Goal: Information Seeking & Learning: Learn about a topic

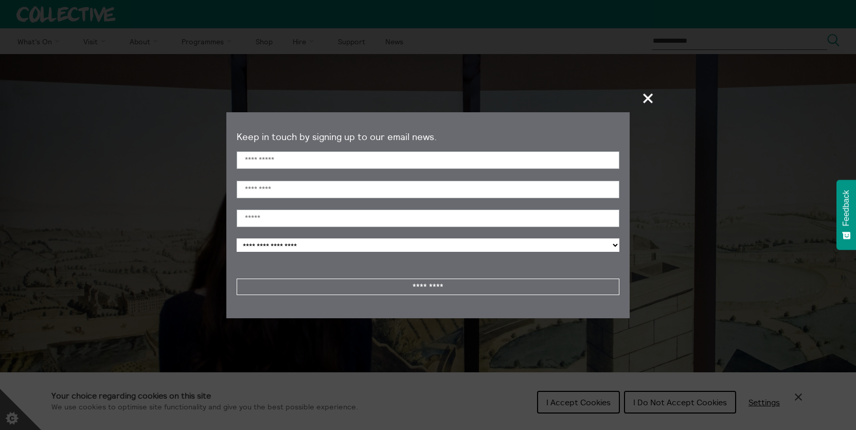
click at [700, 402] on section "**********" at bounding box center [428, 215] width 856 height 430
click at [646, 98] on span "+" at bounding box center [649, 98] width 30 height 30
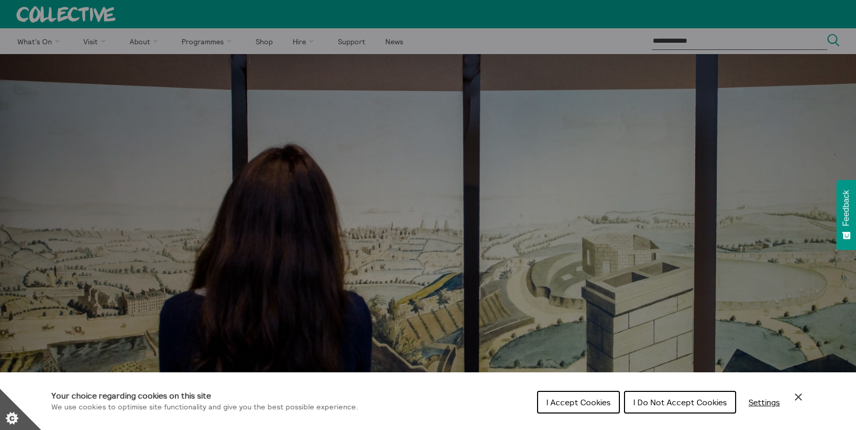
click at [671, 414] on div "I Accept Cookies I Do Not Accept Cookies Settings" at bounding box center [671, 405] width 268 height 33
click at [674, 406] on button "I Do Not Accept Cookies" at bounding box center [680, 402] width 112 height 23
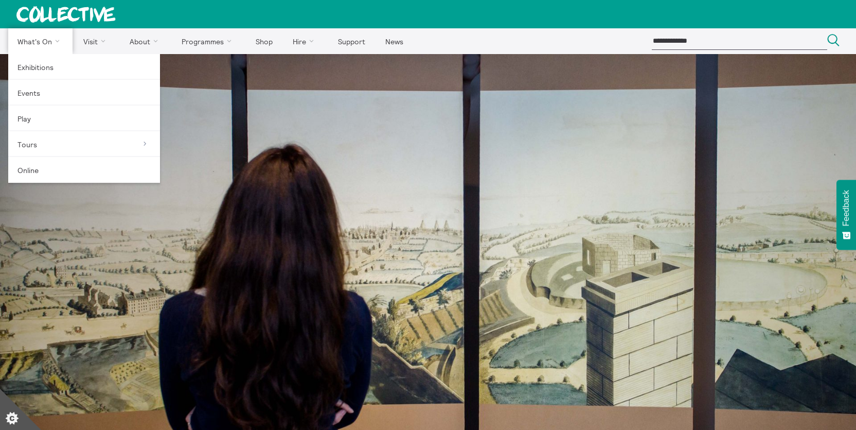
click at [42, 45] on link "What's On" at bounding box center [40, 41] width 64 height 26
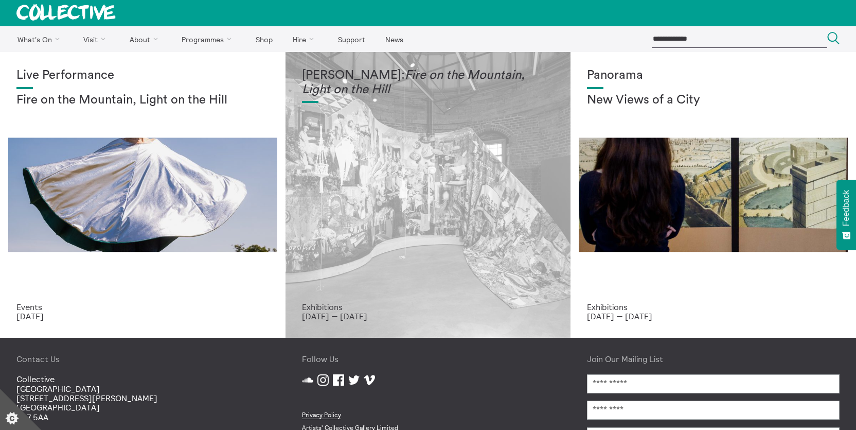
scroll to position [2, 0]
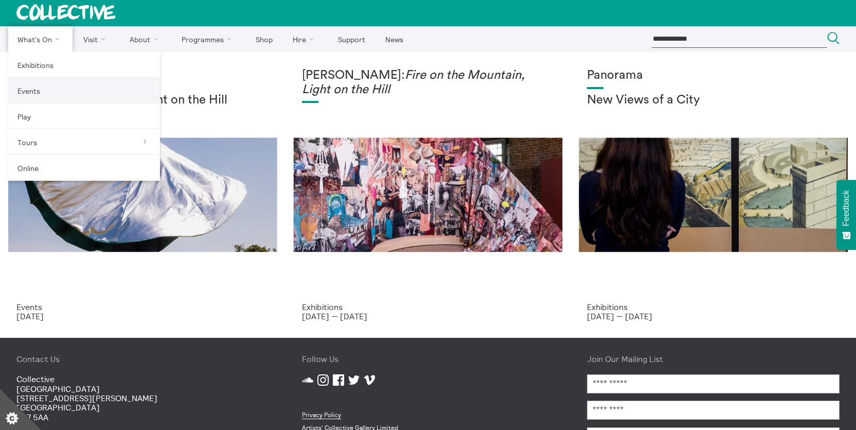
click at [39, 90] on link "Events" at bounding box center [84, 91] width 152 height 26
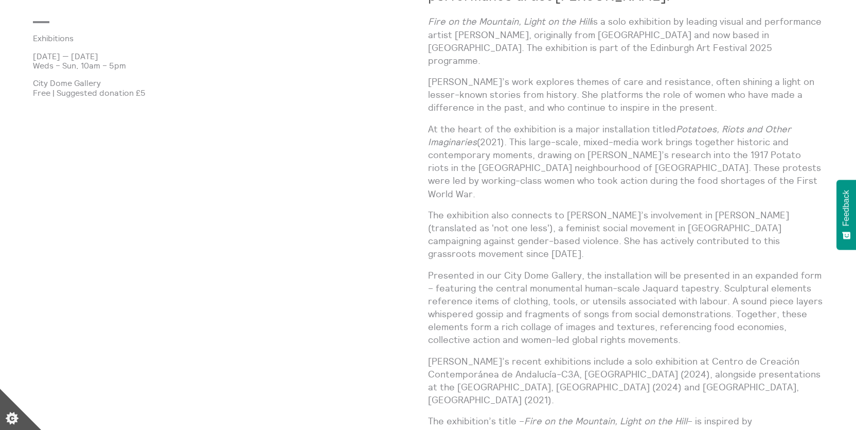
scroll to position [768, 0]
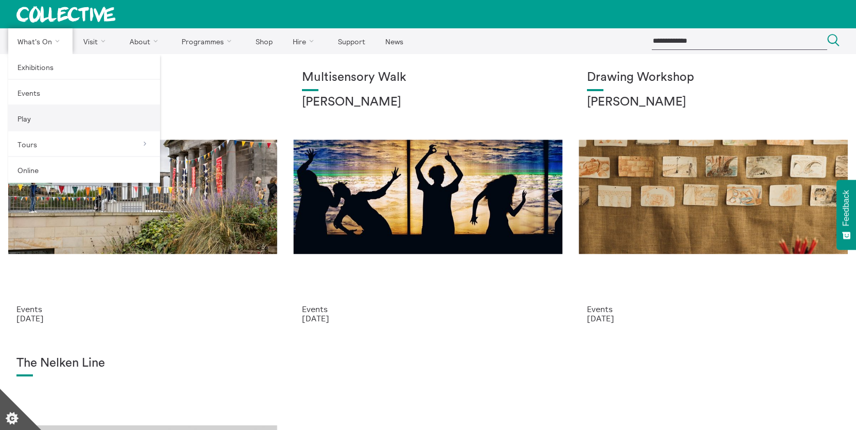
click at [46, 128] on link "Play" at bounding box center [84, 119] width 152 height 26
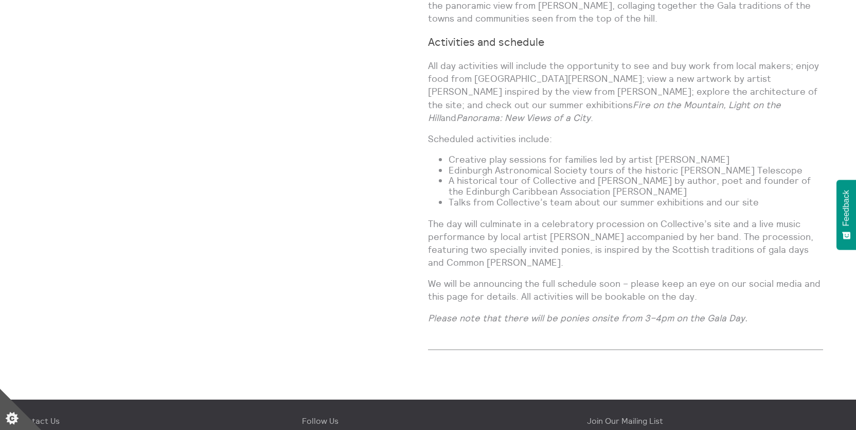
scroll to position [857, 0]
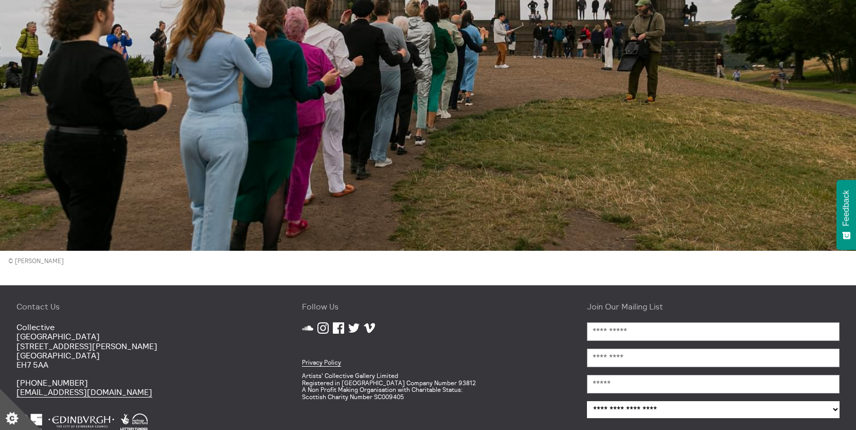
scroll to position [2425, 0]
